Goal: Find specific page/section: Find specific page/section

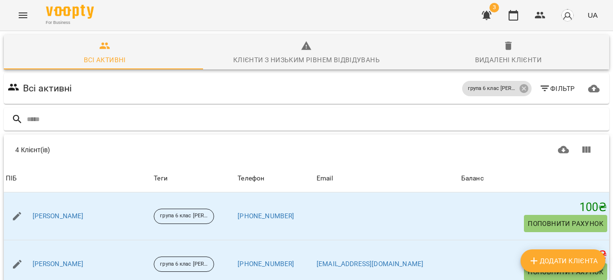
scroll to position [125, 0]
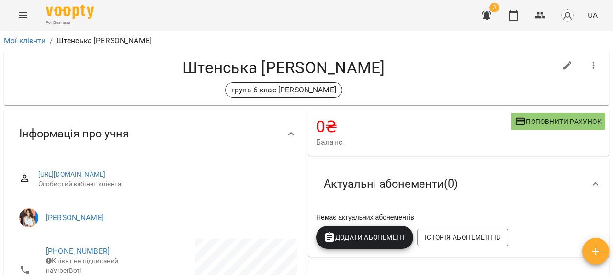
drag, startPoint x: 78, startPoint y: 186, endPoint x: 32, endPoint y: 175, distance: 47.2
click at [32, 175] on div "[URL][DOMAIN_NAME] Особистий кабінет клієнта" at bounding box center [153, 179] width 285 height 34
copy link "[URL][DOMAIN_NAME]"
click at [396, 82] on div "група 6 клас [PERSON_NAME]" at bounding box center [283, 89] width 544 height 15
